Goal: Navigation & Orientation: Find specific page/section

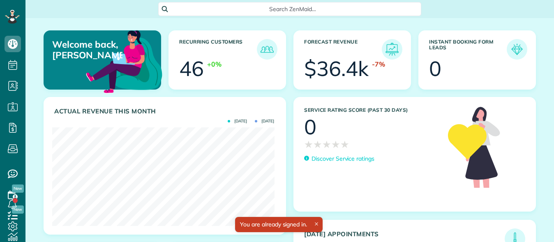
scroll to position [99, 222]
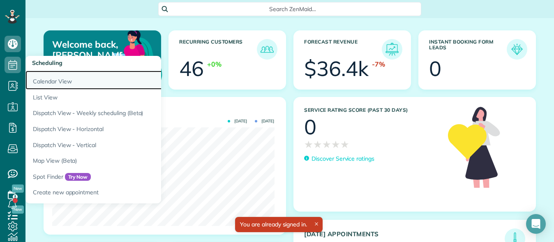
click at [55, 82] on link "Calendar View" at bounding box center [128, 80] width 206 height 19
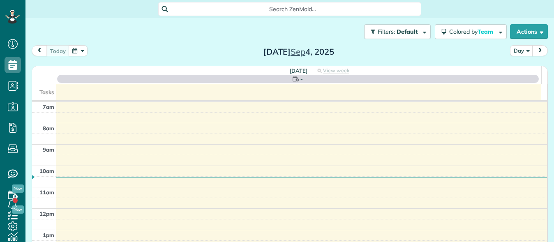
scroll to position [4, 4]
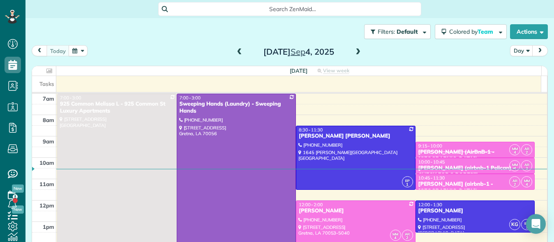
click at [235, 51] on span at bounding box center [239, 52] width 9 height 7
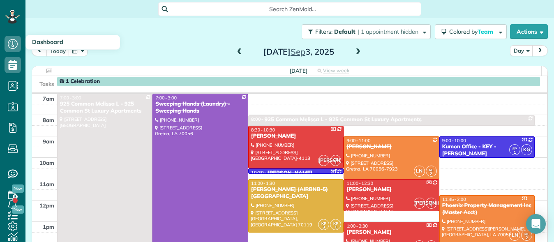
click at [54, 40] on span "Dashboard" at bounding box center [47, 41] width 31 height 7
click at [9, 43] on icon at bounding box center [13, 44] width 16 height 16
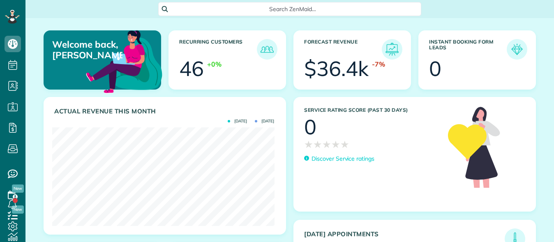
scroll to position [99, 222]
